Goal: Task Accomplishment & Management: Manage account settings

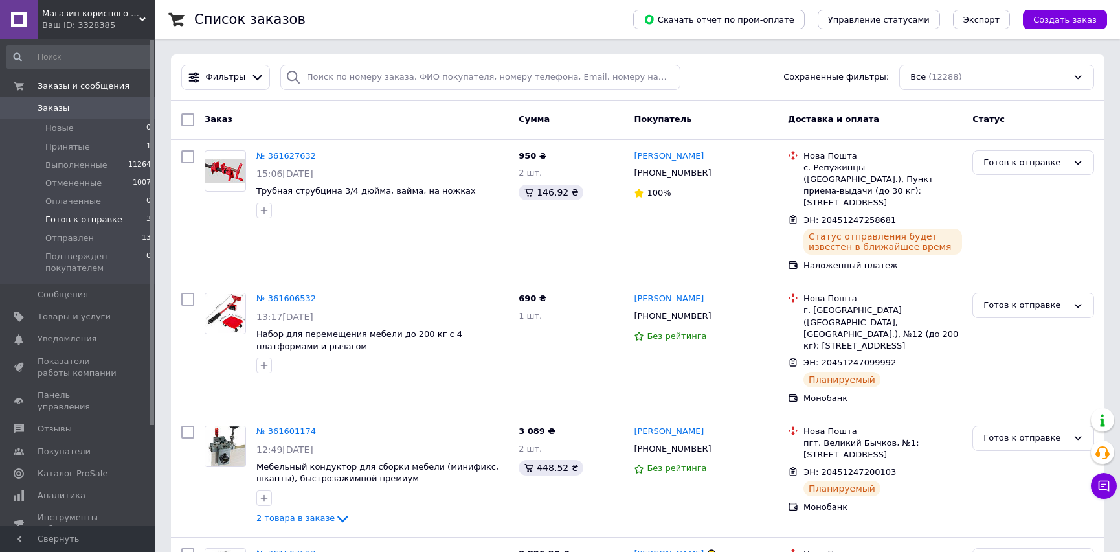
click at [90, 218] on span "Готов к отправке" at bounding box center [83, 220] width 77 height 12
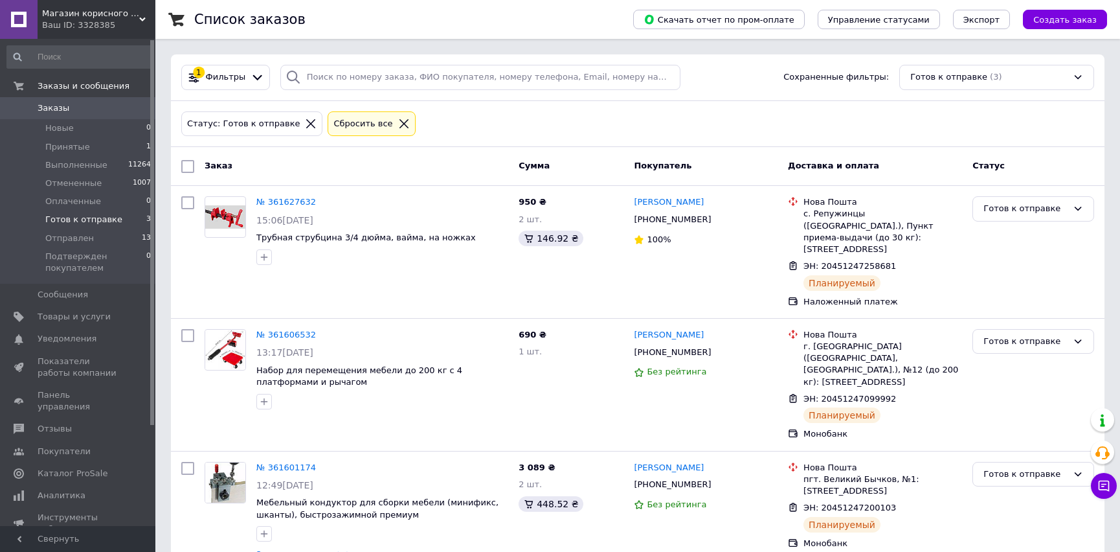
click at [185, 168] on input "checkbox" at bounding box center [187, 166] width 13 height 13
checkbox input "true"
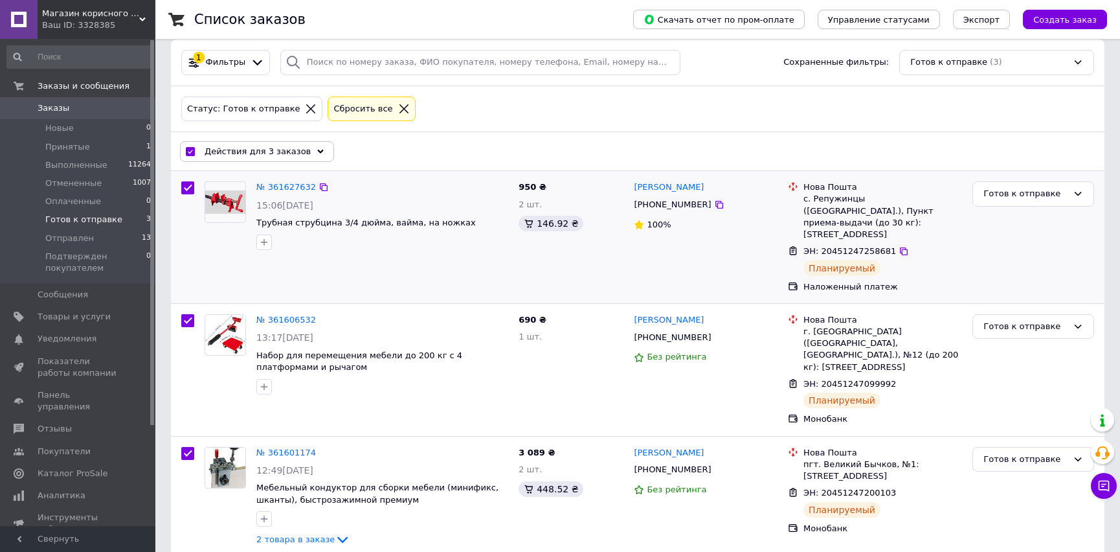
scroll to position [19, 0]
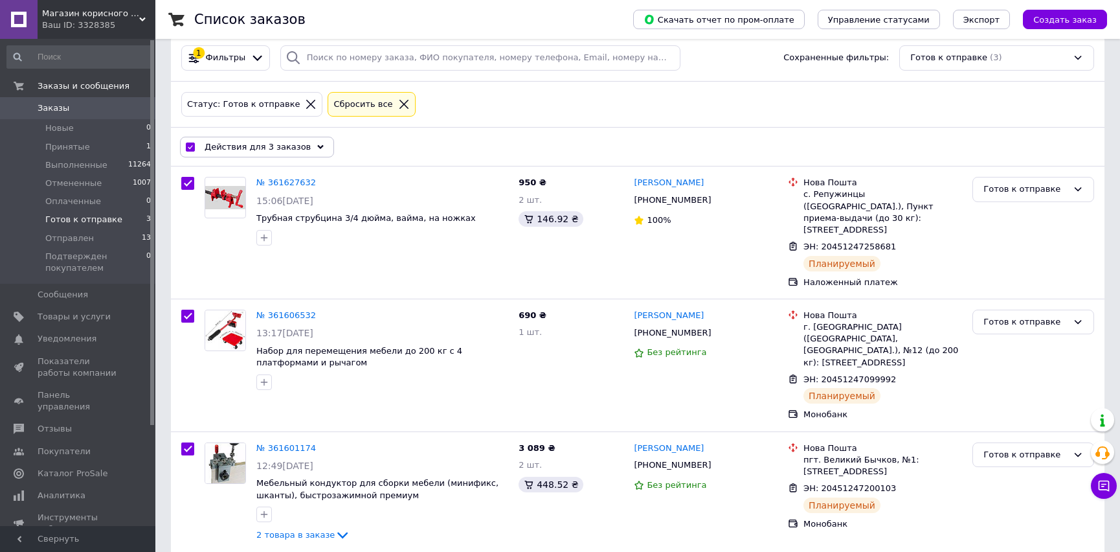
click at [317, 147] on icon at bounding box center [320, 147] width 6 height 6
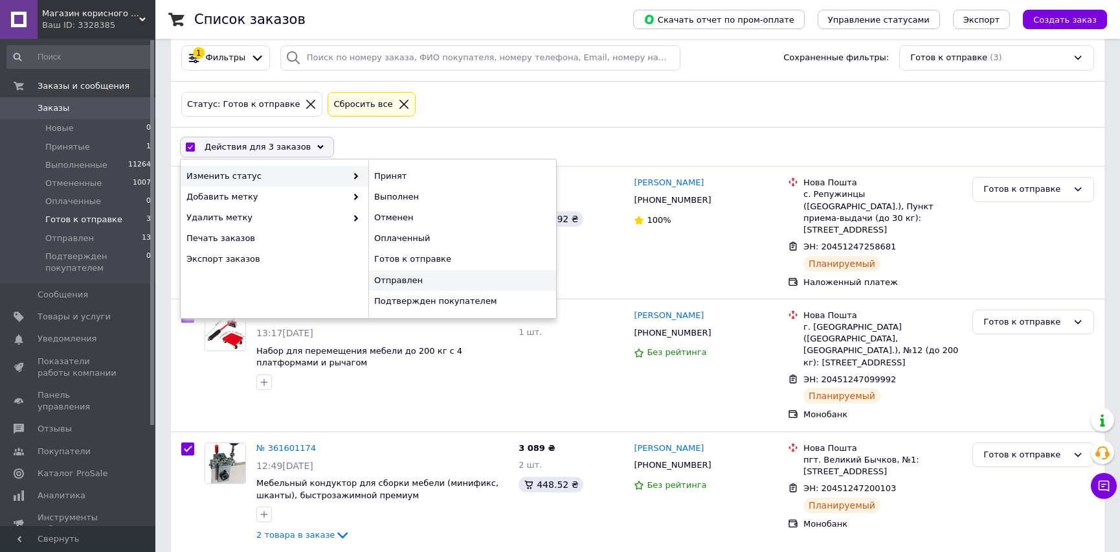
click at [389, 277] on div "Отправлен" at bounding box center [462, 280] width 188 height 21
checkbox input "false"
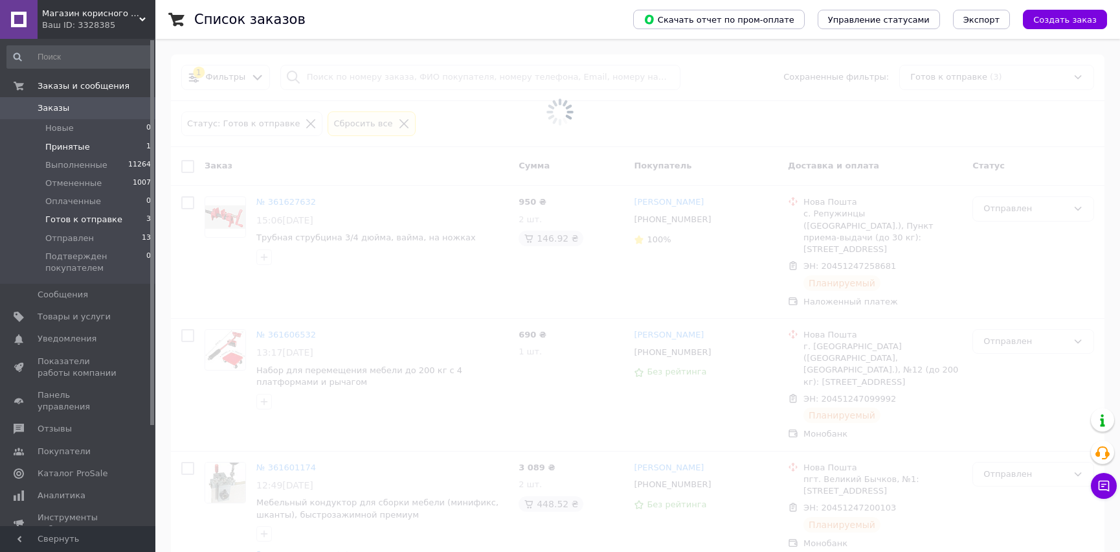
click at [70, 143] on span "Принятые" at bounding box center [67, 147] width 45 height 12
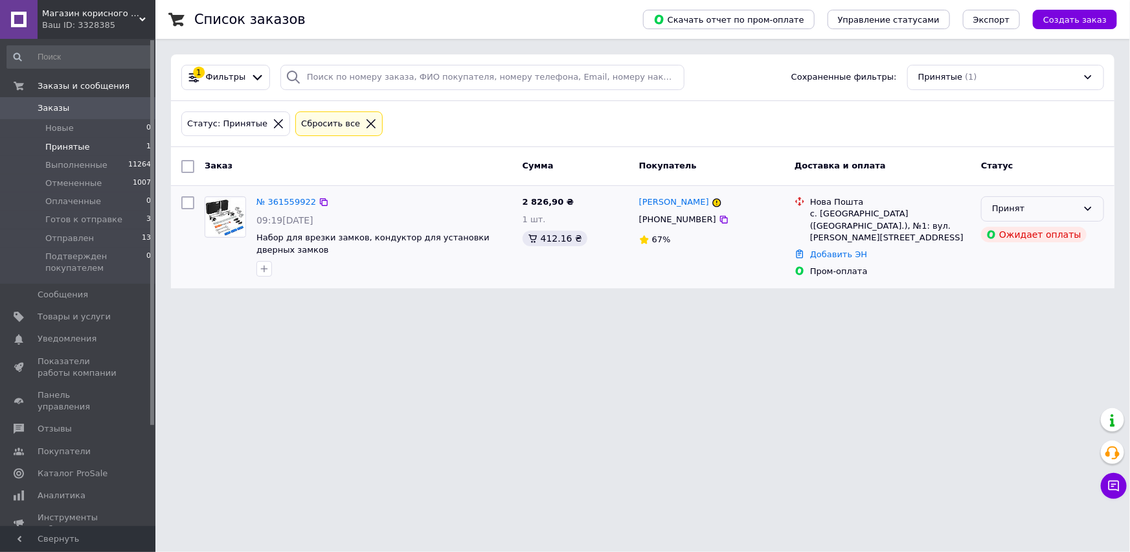
click at [1083, 207] on icon at bounding box center [1088, 208] width 10 height 10
click at [1008, 256] on li "Отменен" at bounding box center [1043, 259] width 122 height 24
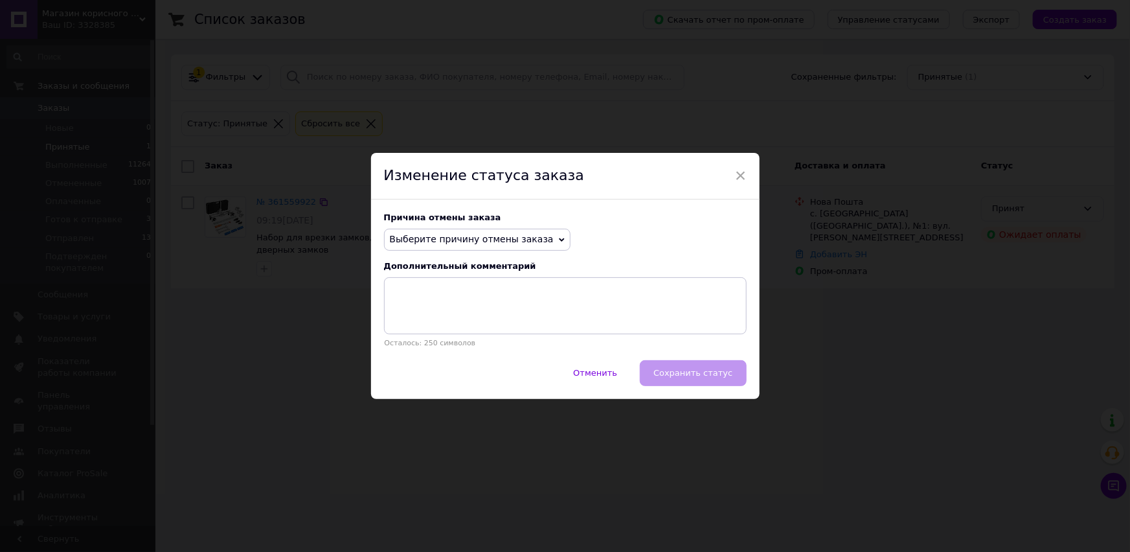
click at [439, 237] on span "Выберите причину отмены заказа" at bounding box center [472, 239] width 164 height 10
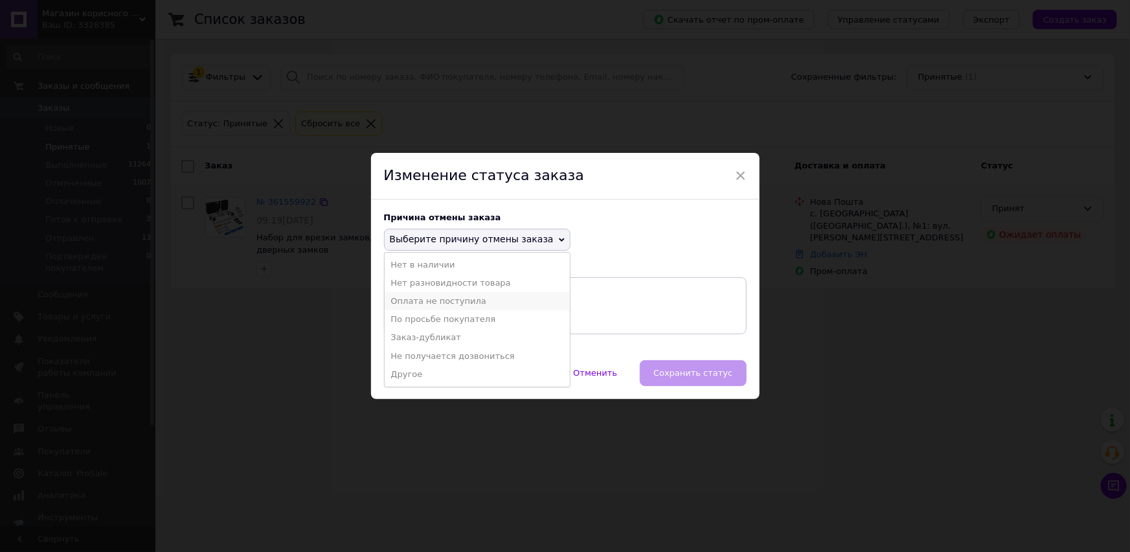
click at [409, 299] on li "Оплата не поступила" at bounding box center [477, 301] width 185 height 18
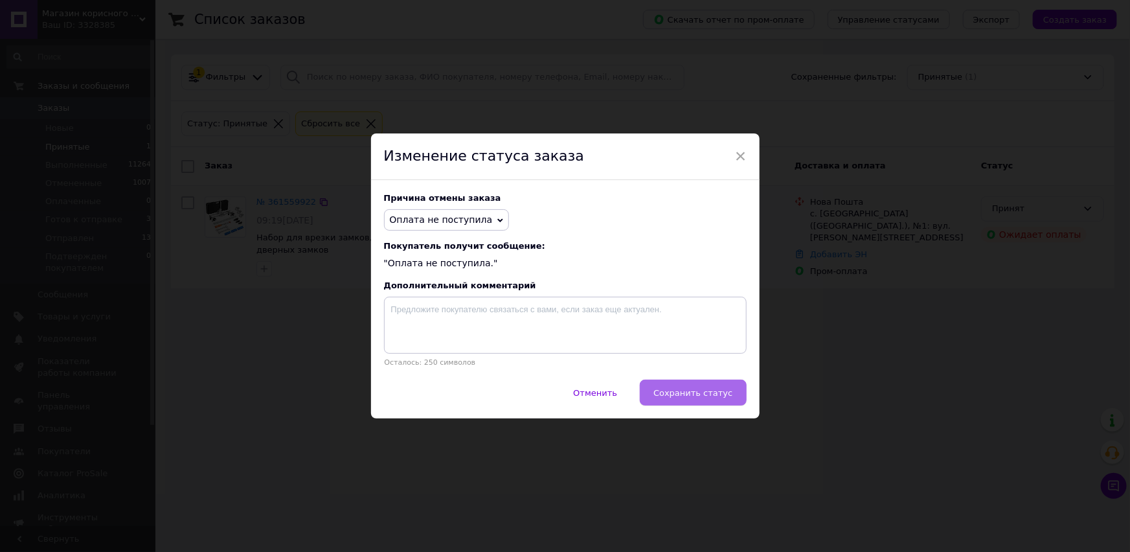
click at [693, 394] on span "Сохранить статус" at bounding box center [692, 393] width 79 height 10
click at [693, 394] on div "Отменить   Сохранить статус" at bounding box center [565, 399] width 389 height 39
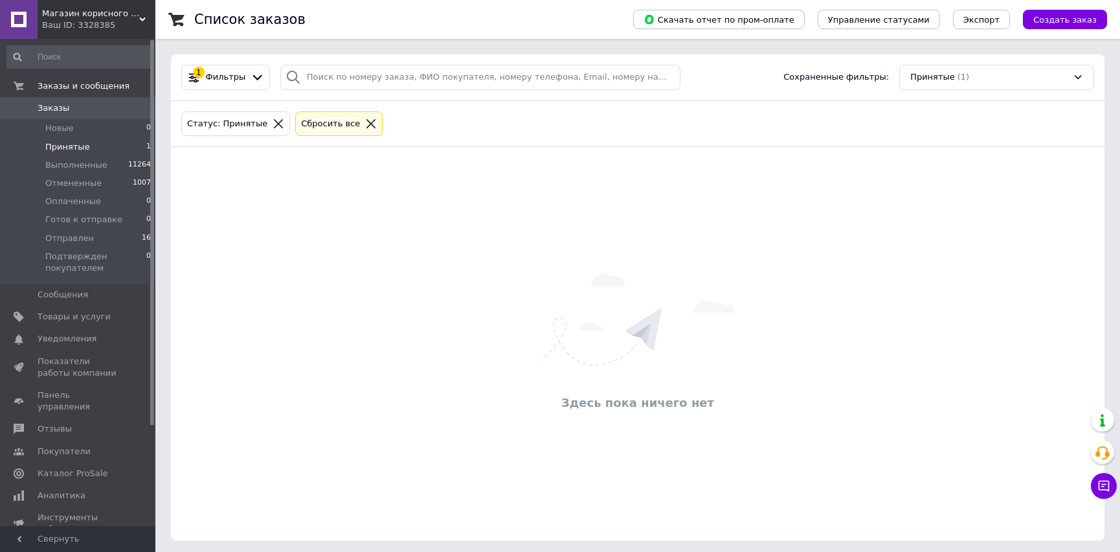
click at [56, 101] on link "Заказы 0" at bounding box center [79, 108] width 159 height 22
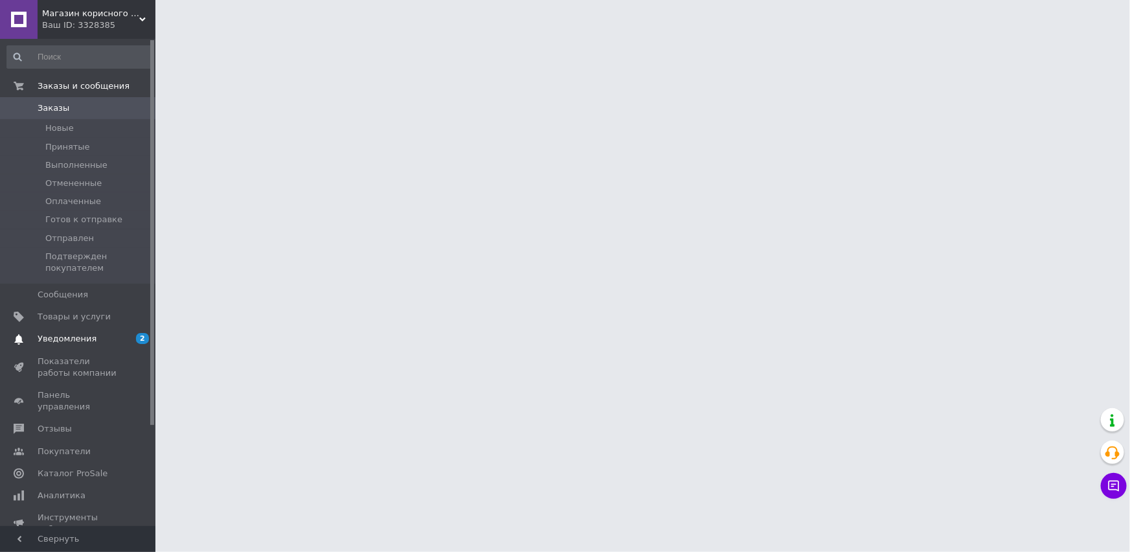
click at [73, 337] on span "Уведомления" at bounding box center [67, 339] width 59 height 12
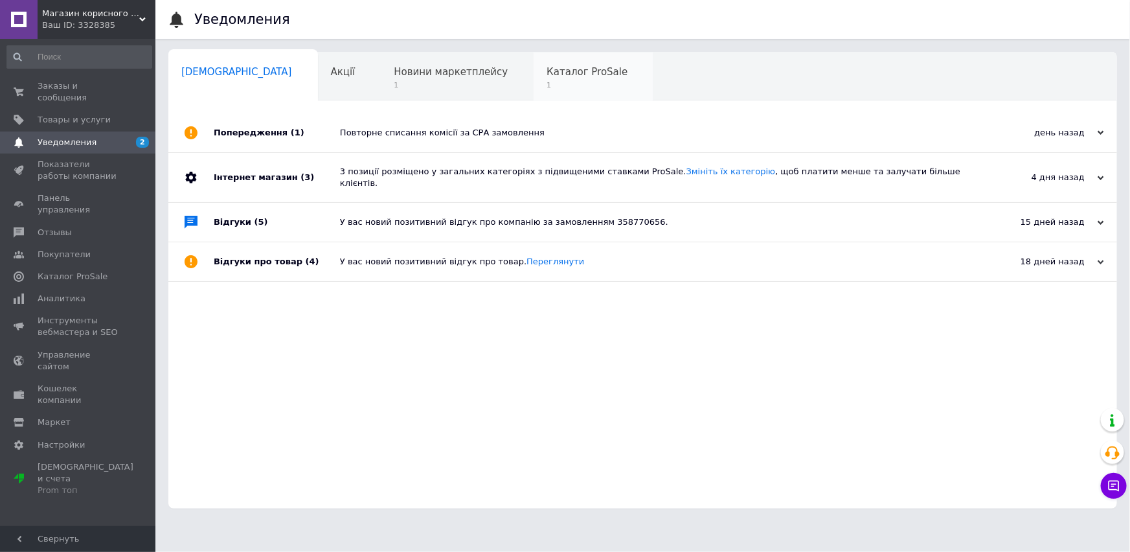
click at [547, 73] on span "Каталог ProSale" at bounding box center [587, 72] width 81 height 12
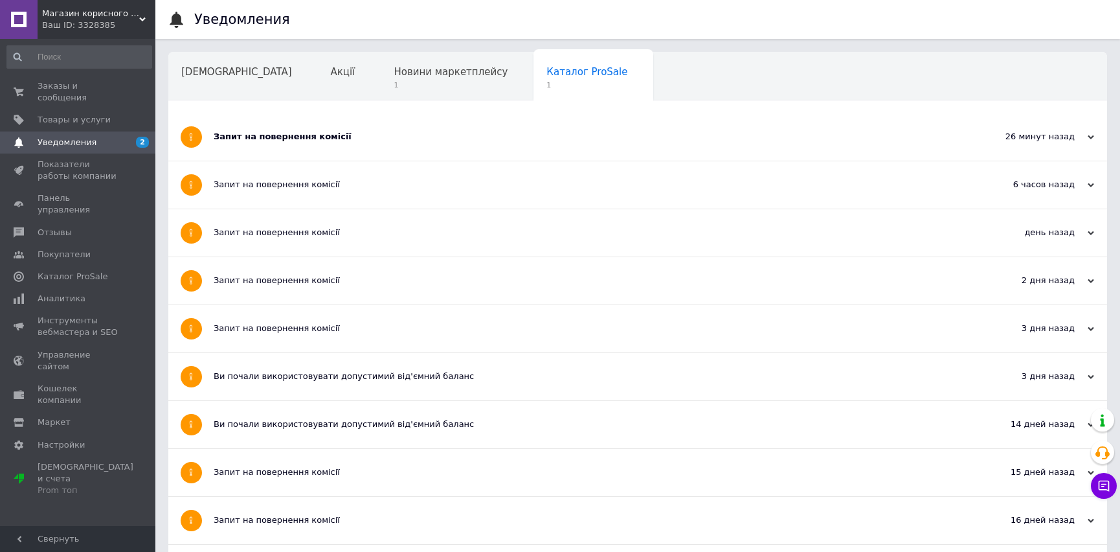
click at [405, 139] on div "Запит на повернення комісії" at bounding box center [589, 137] width 751 height 12
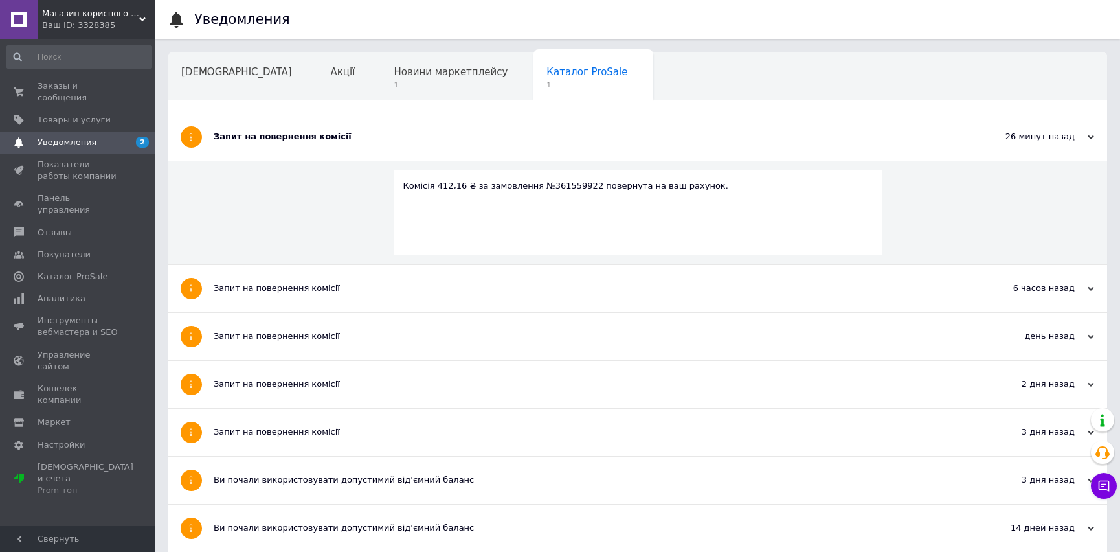
click at [405, 139] on div "Запит на повернення комісії" at bounding box center [589, 137] width 751 height 12
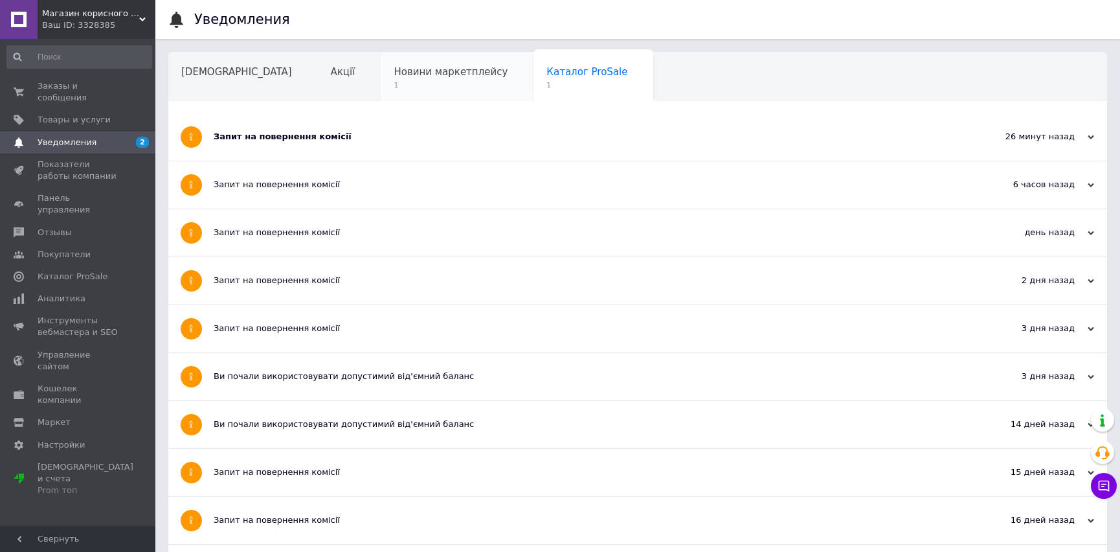
click at [394, 76] on span "Новини маркетплейсу" at bounding box center [451, 72] width 114 height 12
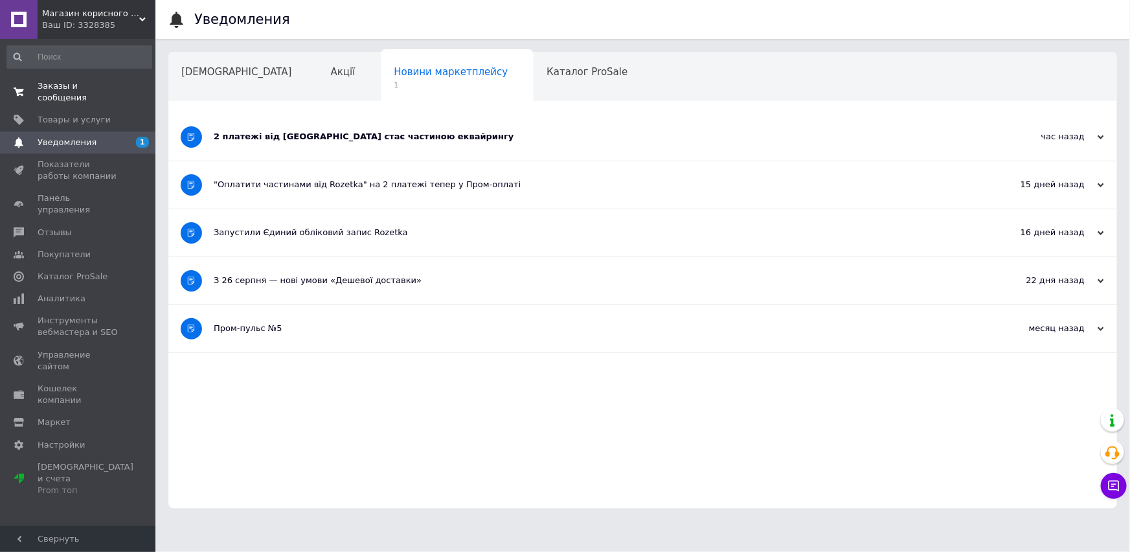
click at [80, 84] on span "Заказы и сообщения" at bounding box center [79, 91] width 82 height 23
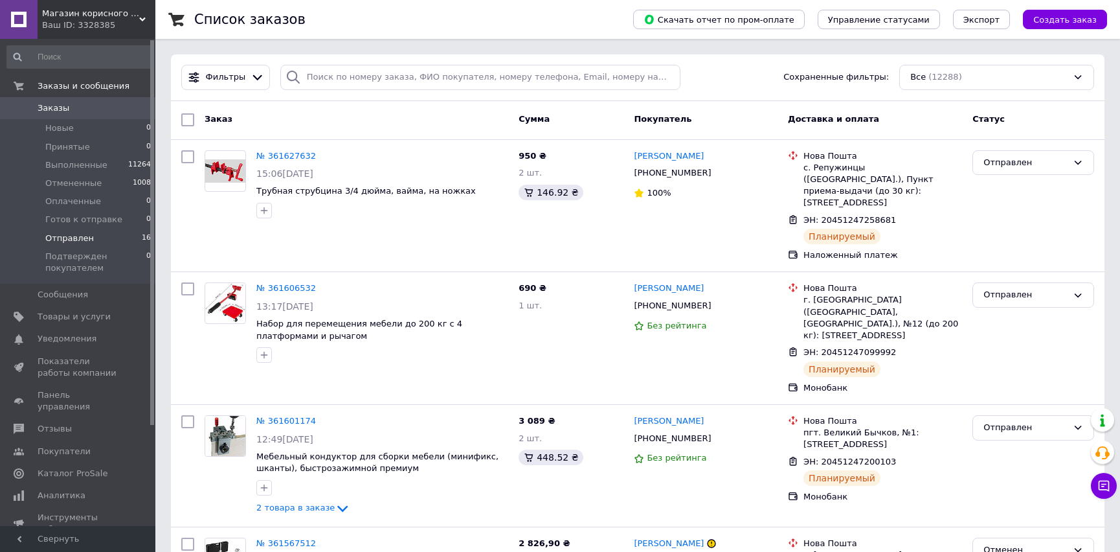
click at [55, 238] on span "Отправлен" at bounding box center [69, 238] width 49 height 12
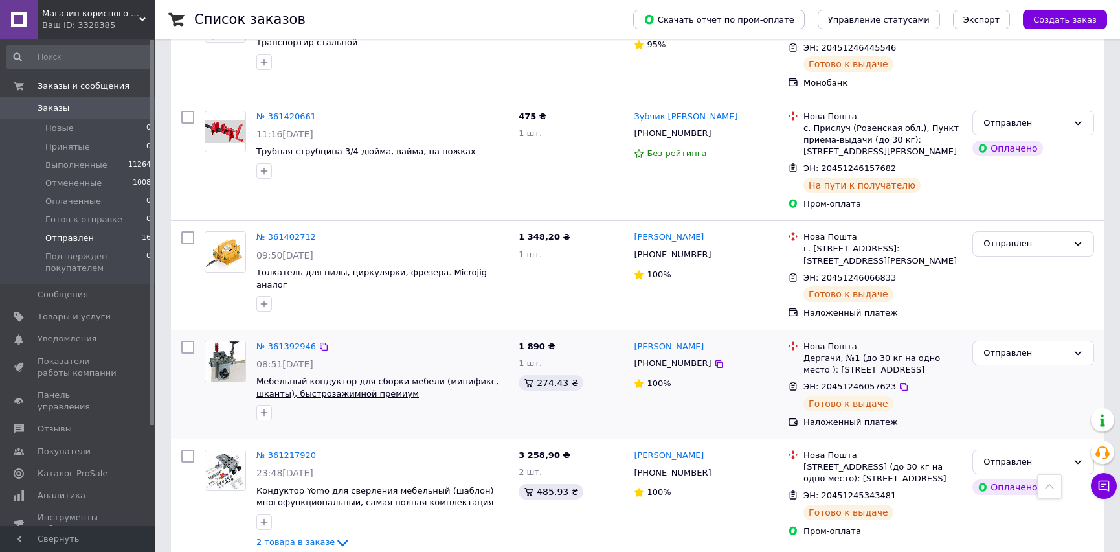
scroll to position [1354, 0]
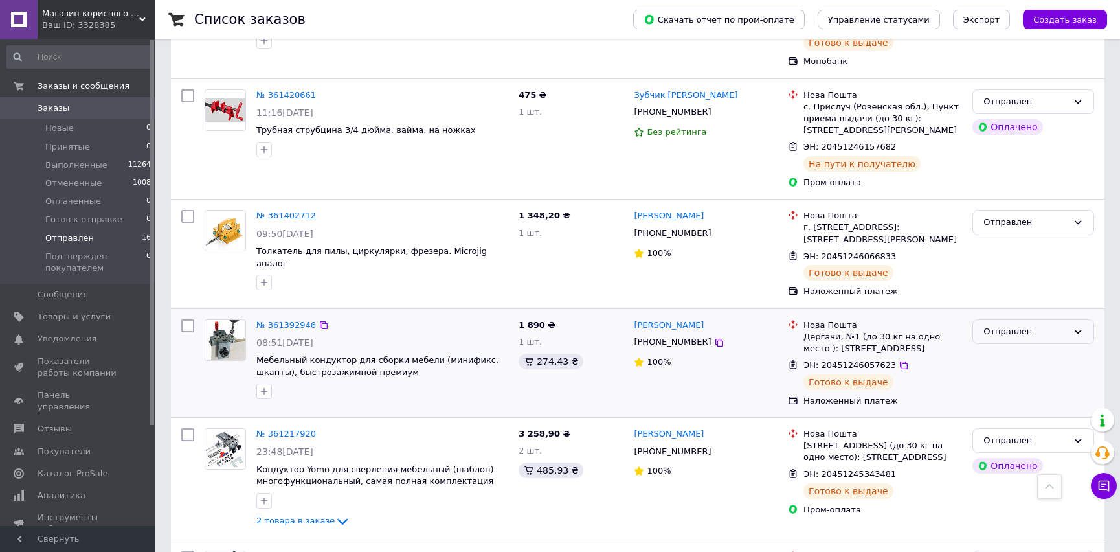
click at [1039, 325] on div "Отправлен" at bounding box center [1026, 332] width 84 height 14
click at [1017, 370] on li "Выполнен" at bounding box center [1033, 382] width 120 height 24
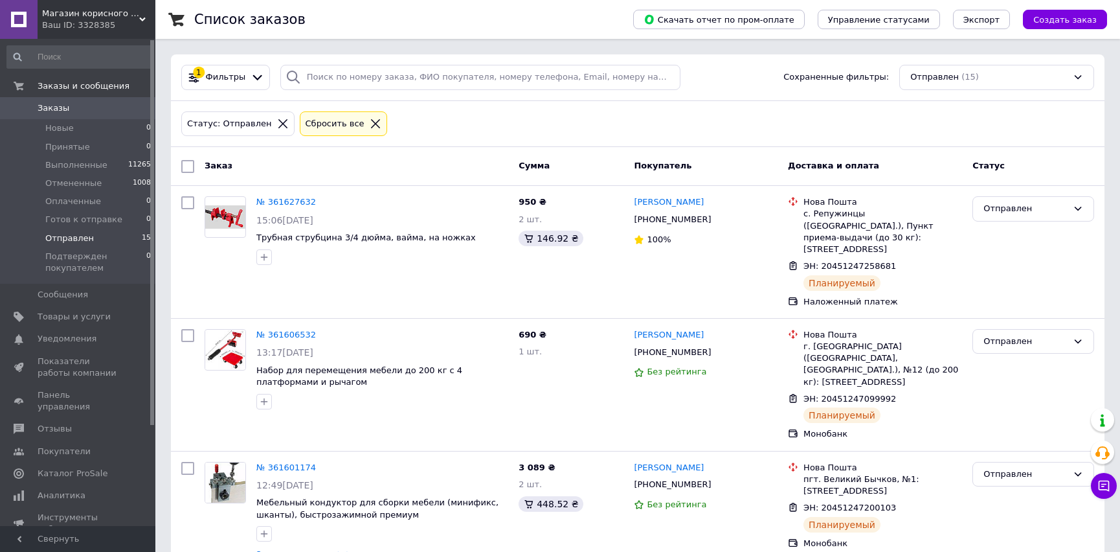
click at [54, 106] on span "Заказы" at bounding box center [54, 108] width 32 height 12
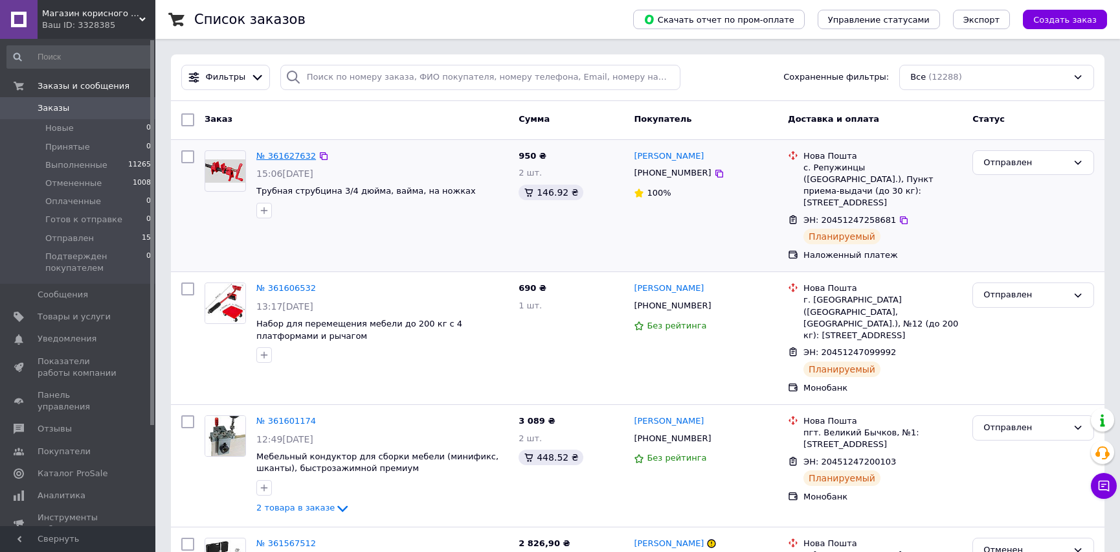
click at [283, 155] on link "№ 361627632" at bounding box center [286, 156] width 60 height 10
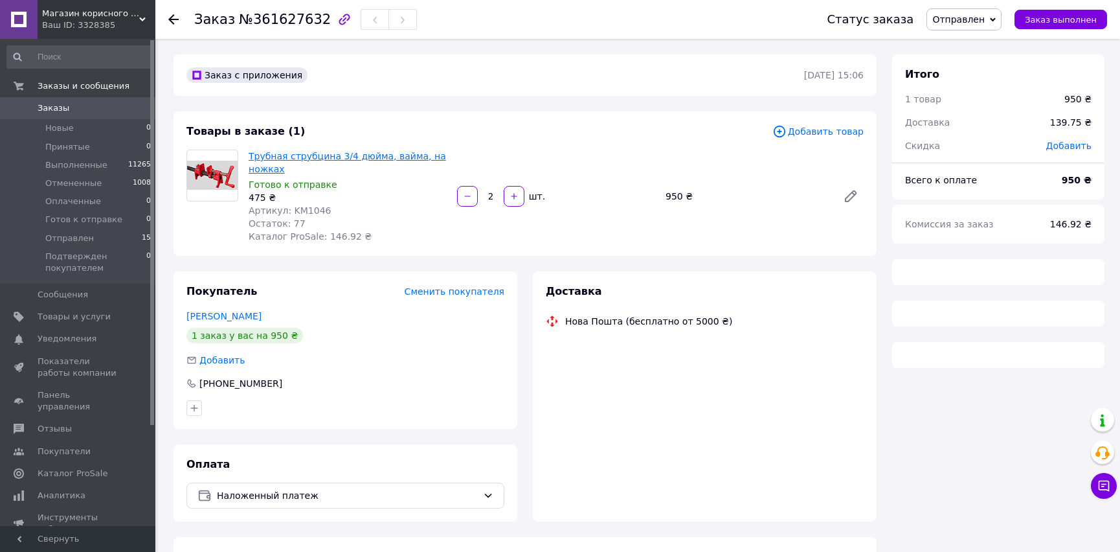
click at [298, 164] on link "Трубная струбцина 3/4 дюйма, вайма, на ножках" at bounding box center [348, 162] width 198 height 23
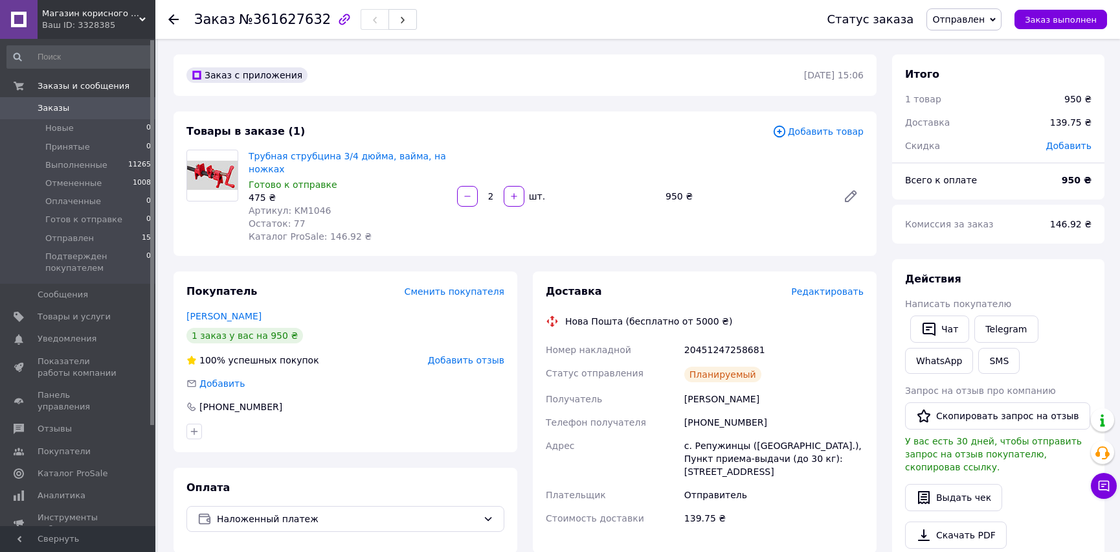
click at [72, 113] on span "Заказы" at bounding box center [79, 108] width 82 height 12
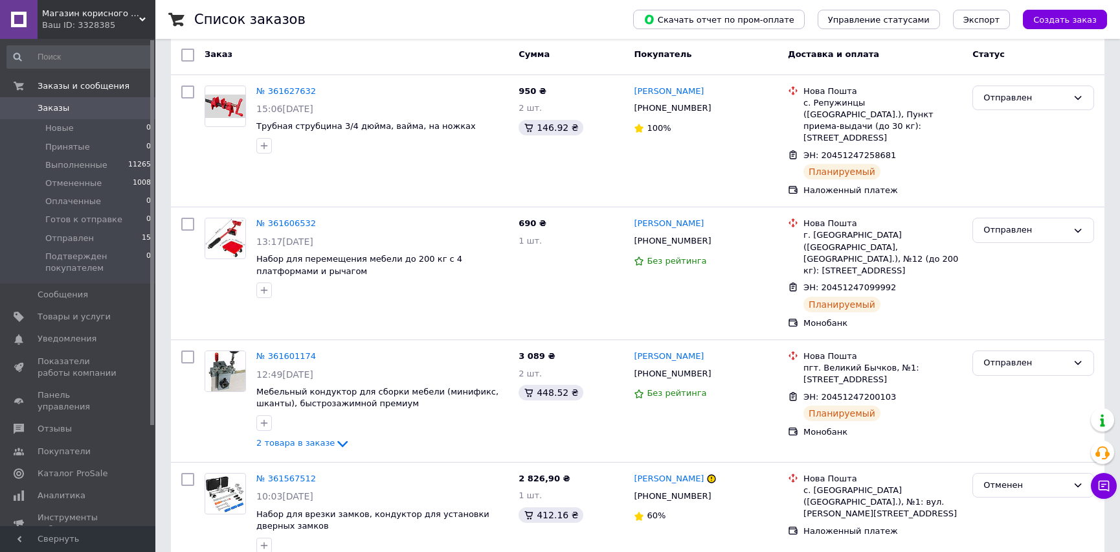
scroll to position [58, 0]
